Goal: Task Accomplishment & Management: Complete application form

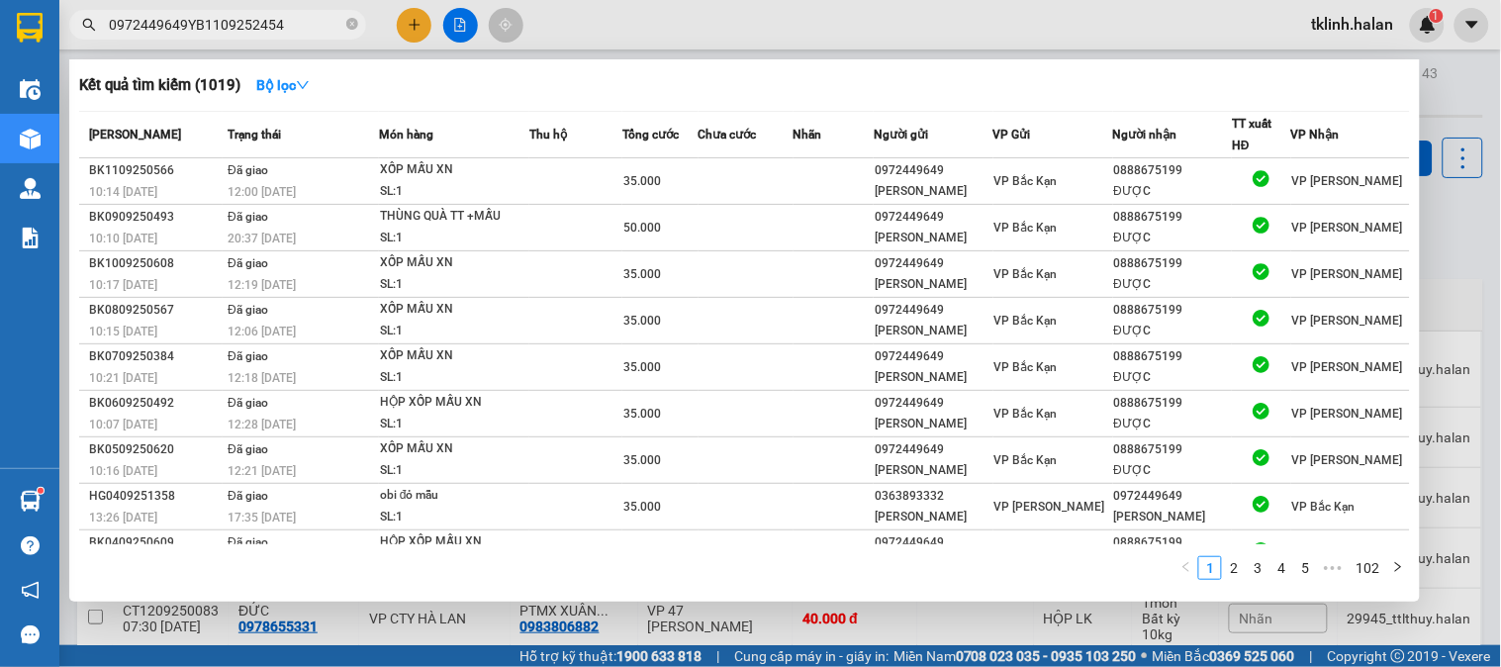
type input "0972449649YB1109252454"
click at [359, 23] on span "0972449649YB1109252454" at bounding box center [217, 25] width 297 height 30
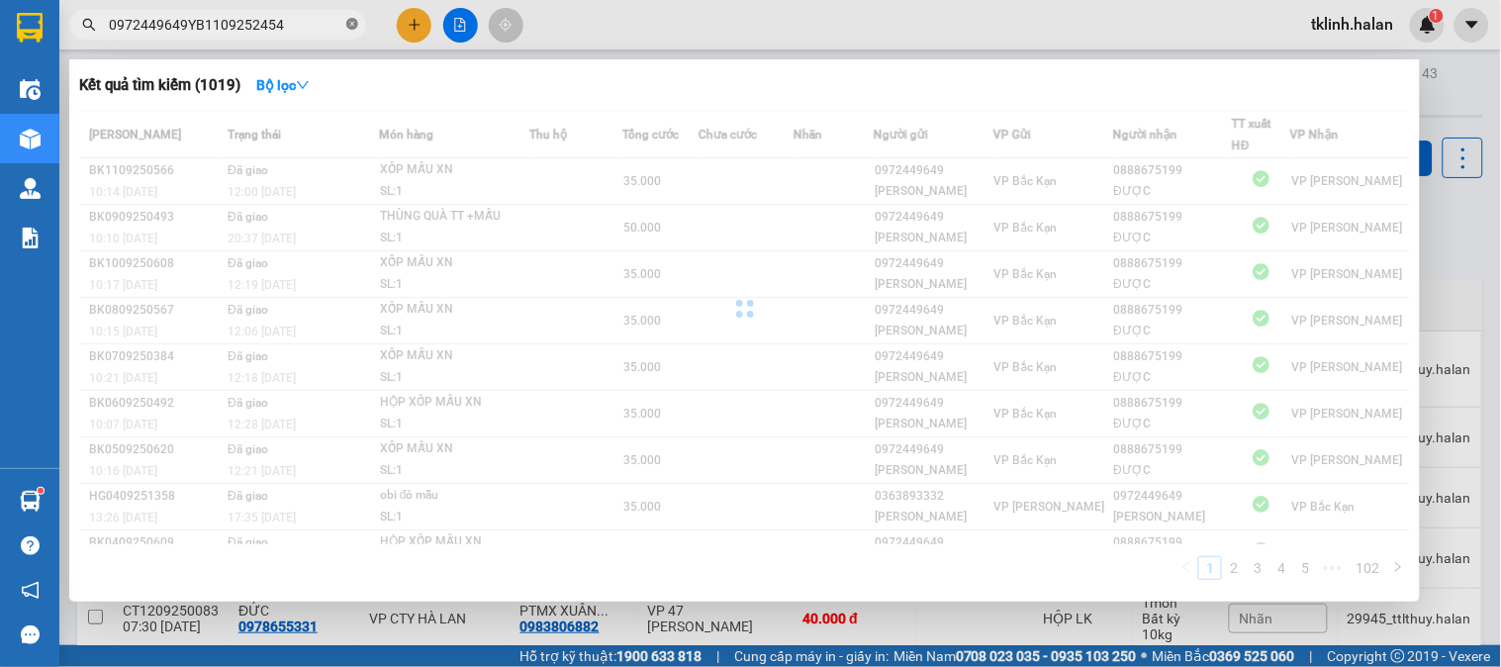
click at [353, 21] on icon "close-circle" at bounding box center [352, 24] width 12 height 12
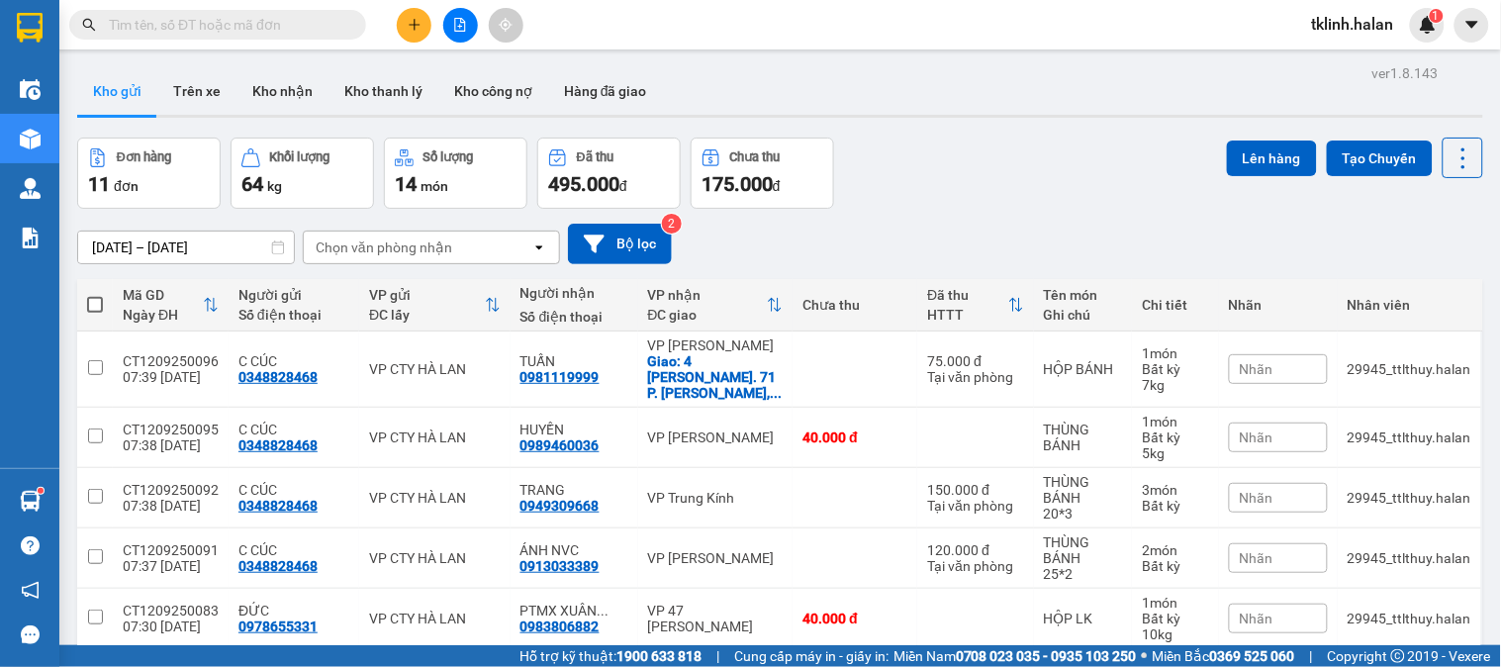
paste input "YB1109252454"
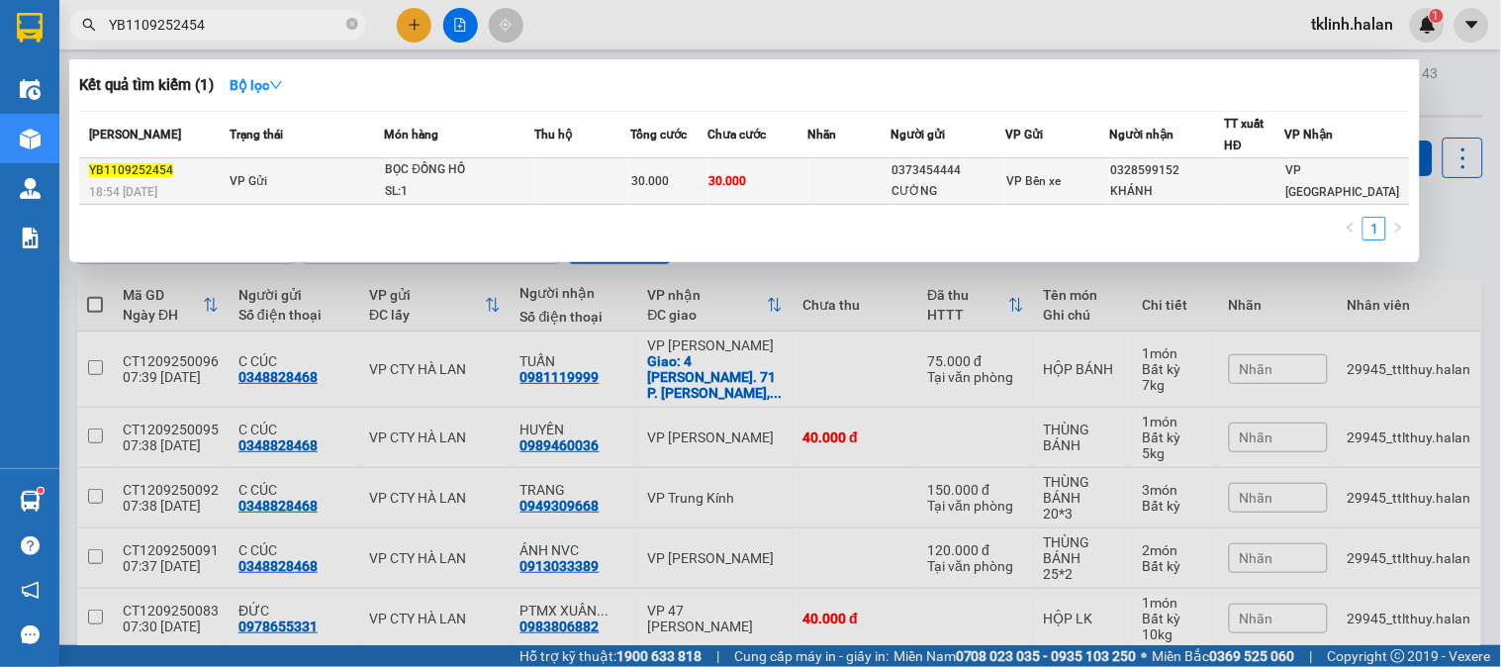
type input "YB1109252454"
click at [798, 181] on td "30.000" at bounding box center [758, 181] width 100 height 47
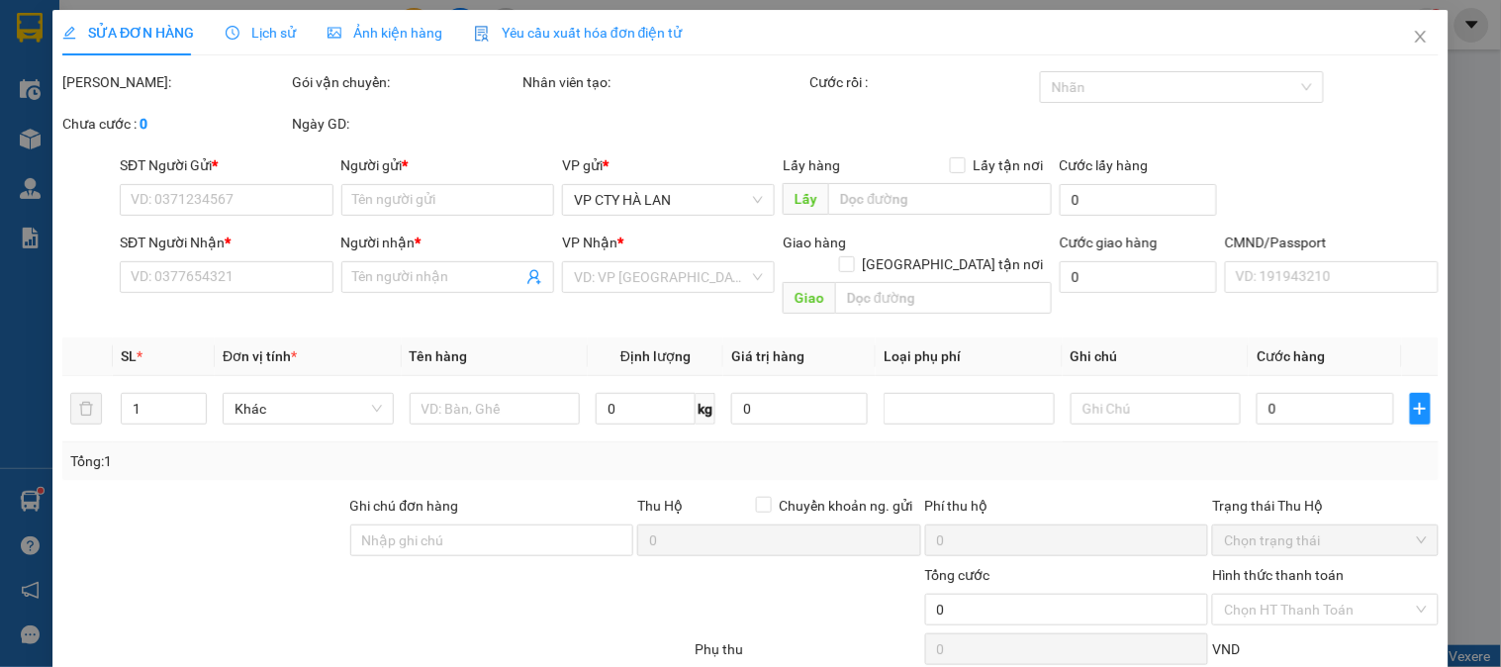
type input "0373454444"
type input "CƯỜNG"
type input "0328599152"
type input "KHÁNH"
checkbox input "true"
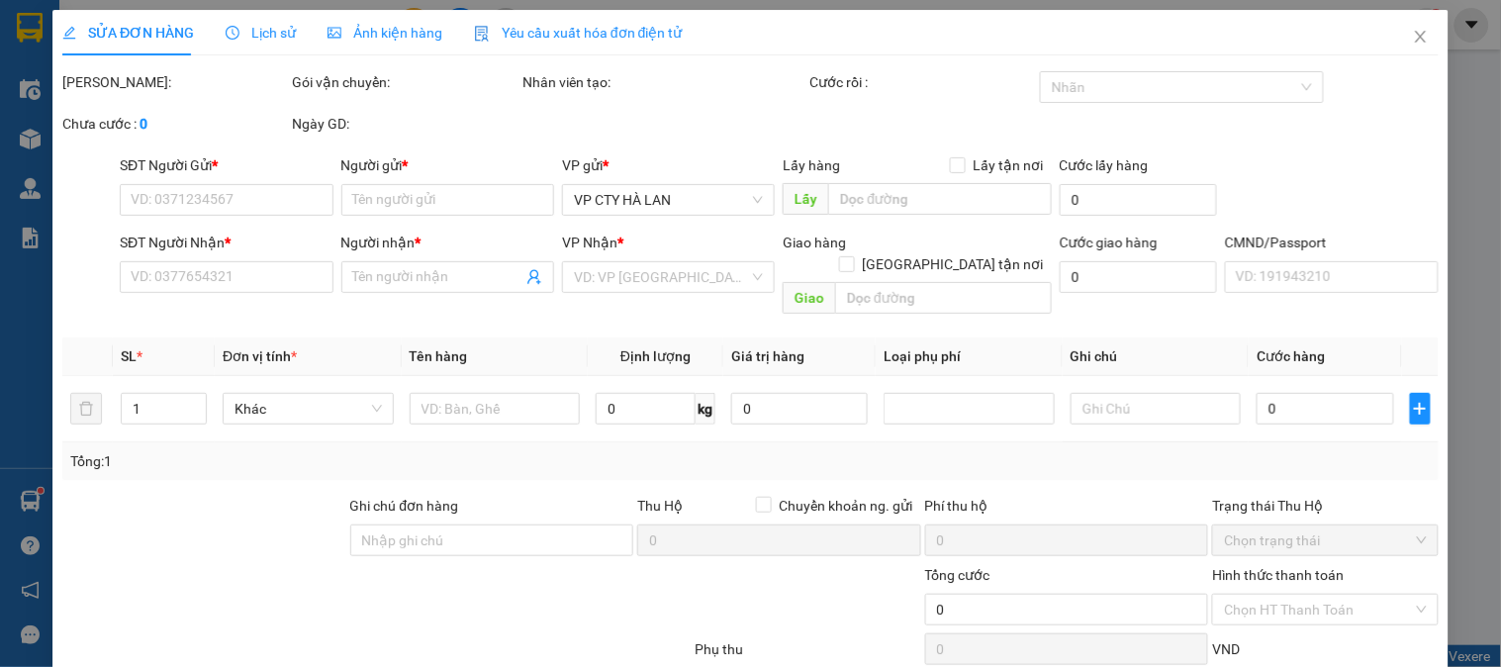
type input "40.000"
type input "30.000"
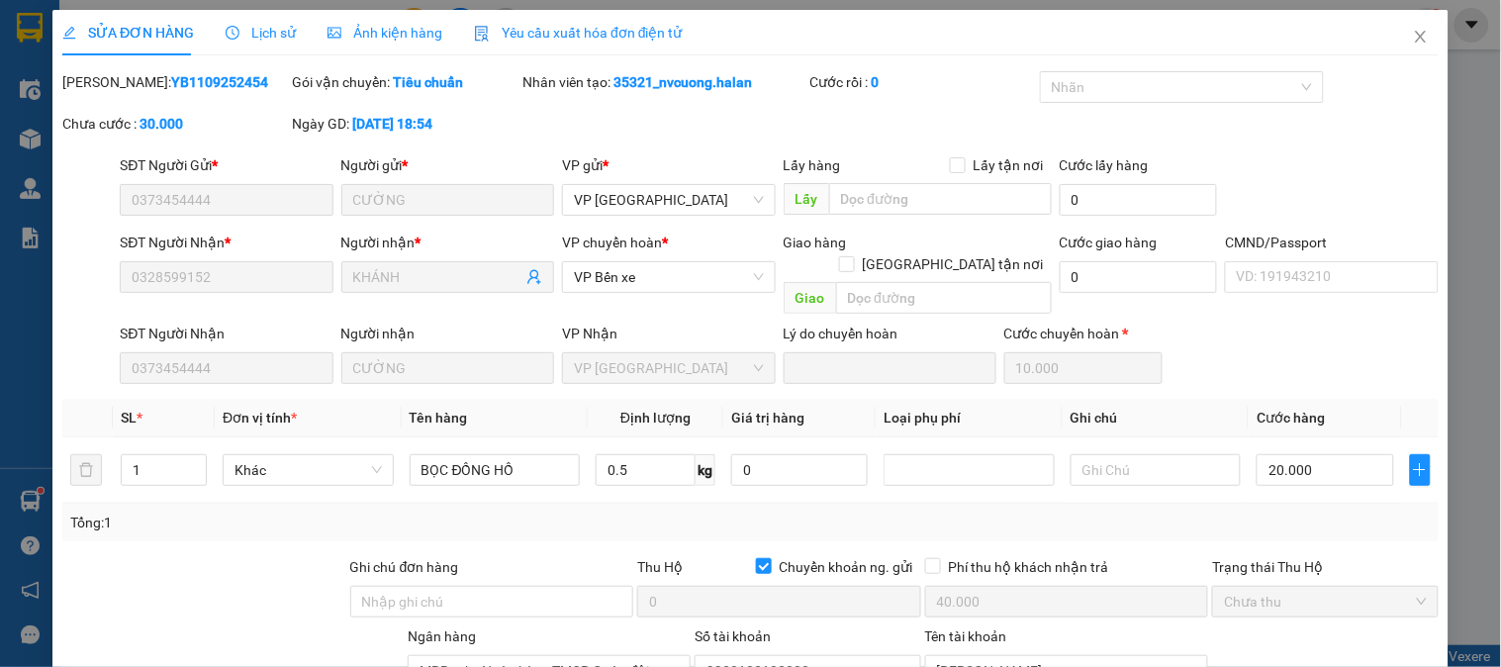
click at [290, 41] on div "SỬA ĐƠN HÀNG Lịch sử Ảnh kiện hàng Yêu cầu xuất hóa đơn điện tử" at bounding box center [372, 33] width 620 height 46
click at [273, 33] on span "Lịch sử" at bounding box center [261, 33] width 70 height 16
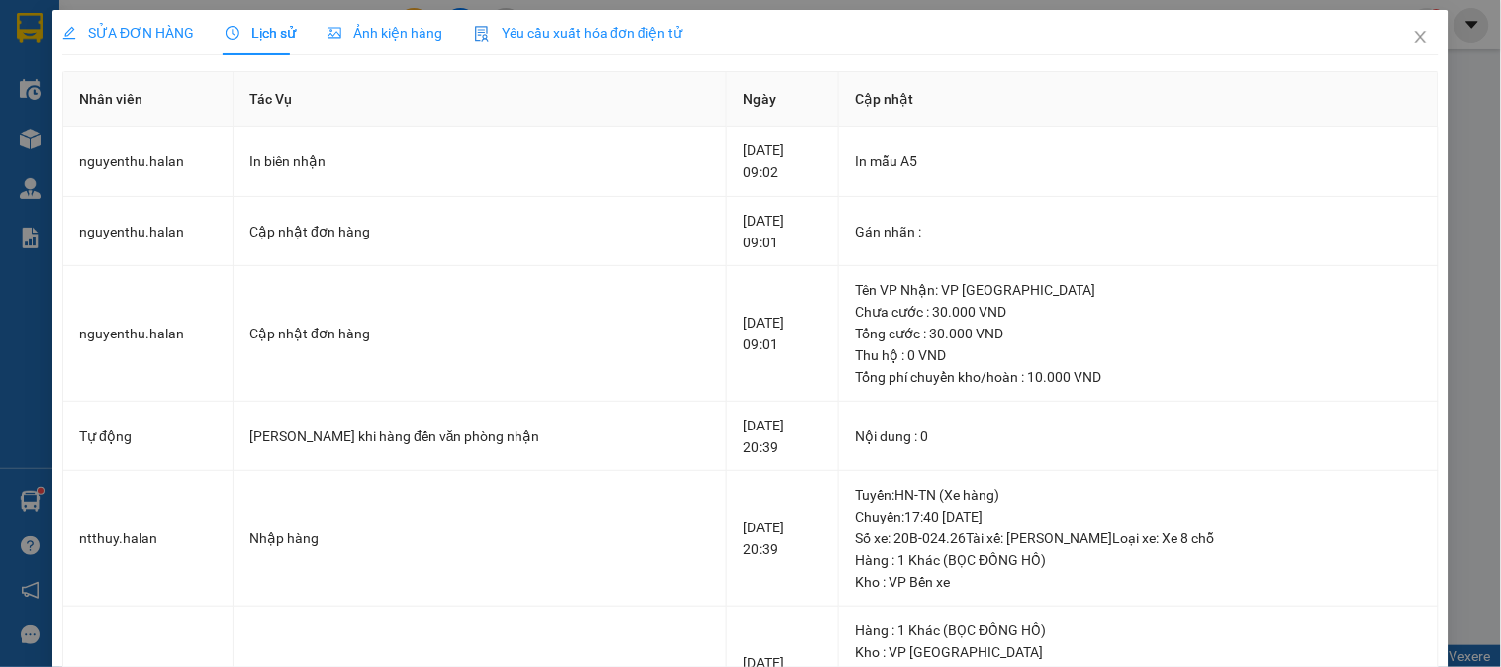
click at [172, 31] on span "SỬA ĐƠN HÀNG" at bounding box center [128, 33] width 132 height 16
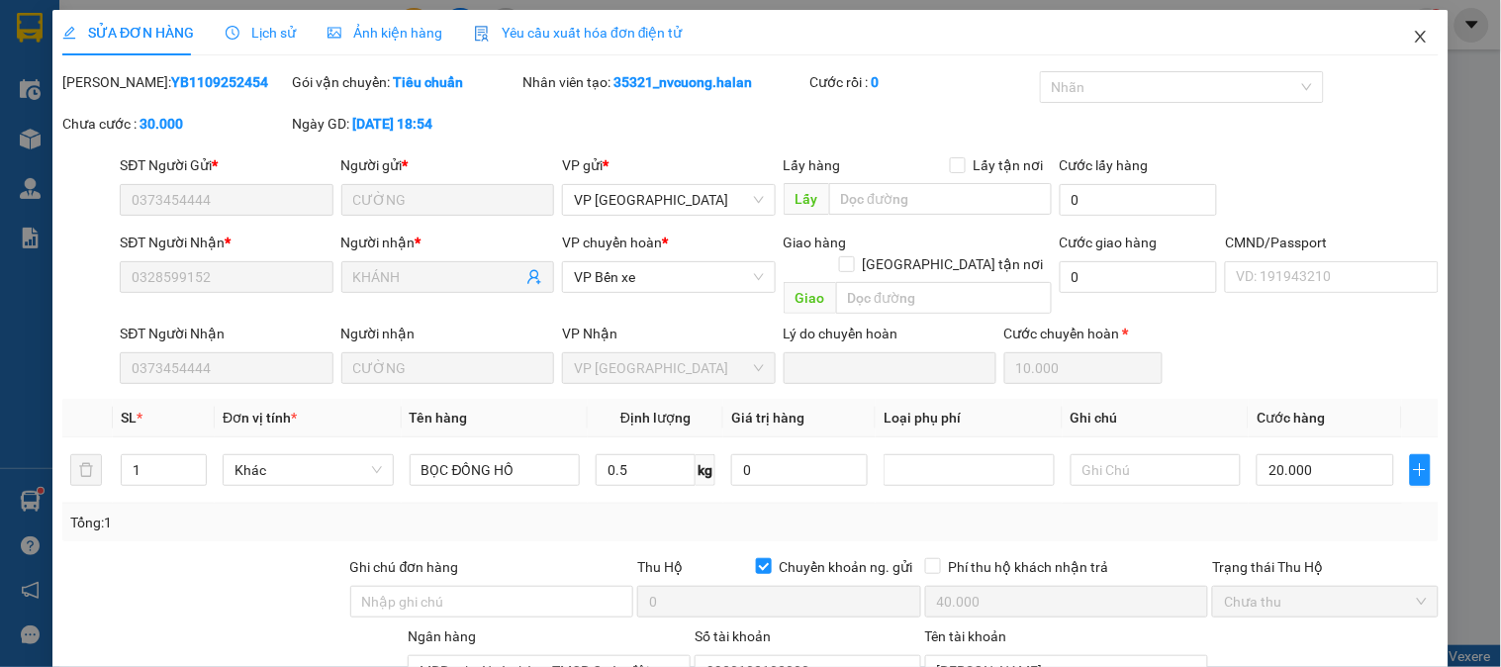
click at [1408, 47] on span "Close" at bounding box center [1420, 37] width 55 height 55
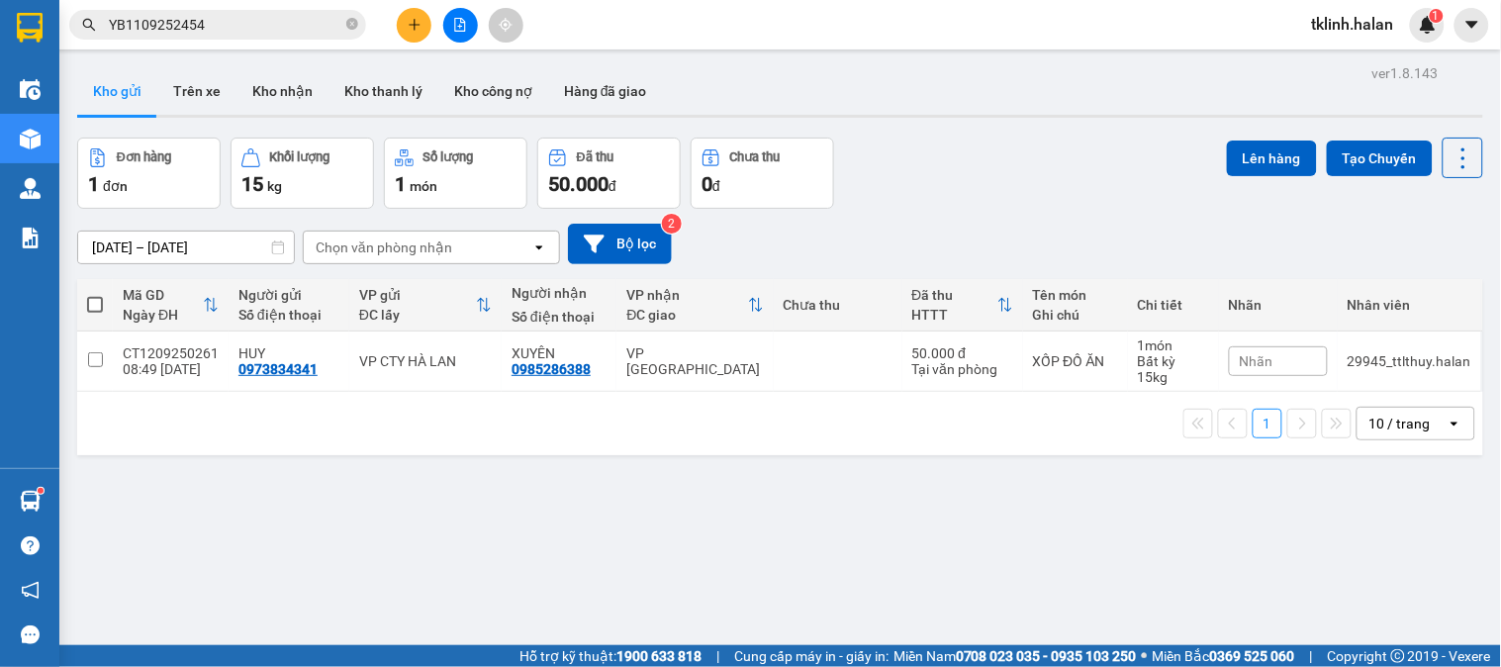
click at [743, 517] on div "ver 1.8.143 Kho gửi Trên xe Kho nhận Kho thanh lý Kho công nợ Hàng đã giao Đơn …" at bounding box center [780, 392] width 1422 height 667
